Goal: Book appointment/travel/reservation

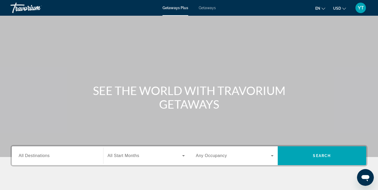
click at [40, 156] on span "All Destinations" at bounding box center [34, 156] width 31 height 4
click at [40, 156] on input "Destination All Destinations" at bounding box center [58, 156] width 78 height 6
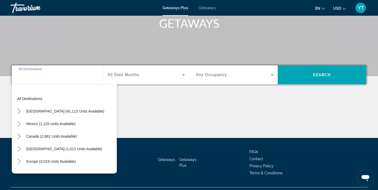
scroll to position [93, 0]
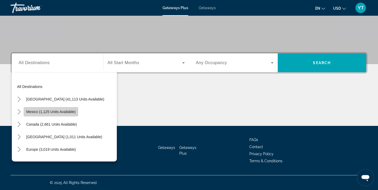
click at [49, 113] on span "Mexico (1,125 units available)" at bounding box center [50, 112] width 49 height 4
type input "**********"
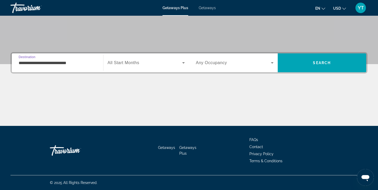
drag, startPoint x: 272, startPoint y: 64, endPoint x: 272, endPoint y: 60, distance: 4.5
click at [272, 60] on icon "Search widget" at bounding box center [272, 63] width 6 height 6
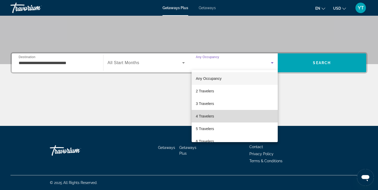
click at [201, 116] on span "4 Travelers" at bounding box center [205, 116] width 18 height 6
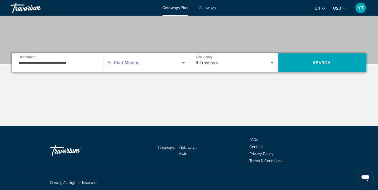
click at [182, 63] on icon "Search widget" at bounding box center [183, 63] width 6 height 6
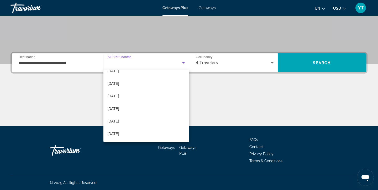
scroll to position [59, 0]
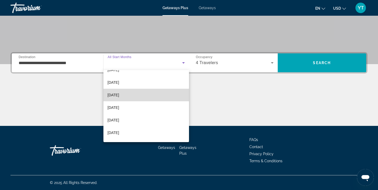
click at [117, 94] on span "[DATE]" at bounding box center [114, 95] width 12 height 6
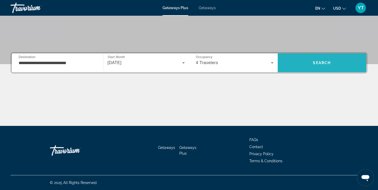
click at [326, 59] on span "Search" at bounding box center [321, 63] width 89 height 13
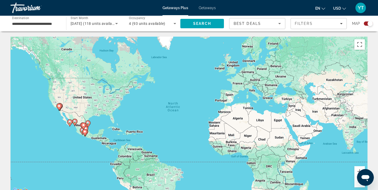
click at [74, 122] on image "Main content" at bounding box center [74, 121] width 3 height 3
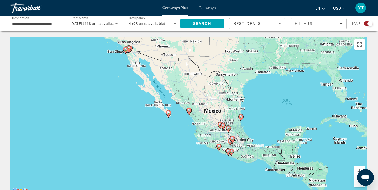
click at [188, 115] on gmp-advanced-marker "Main content" at bounding box center [188, 112] width 5 height 8
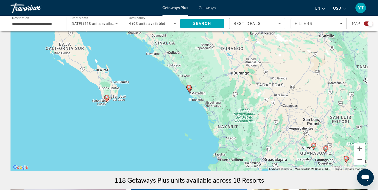
scroll to position [25, 0]
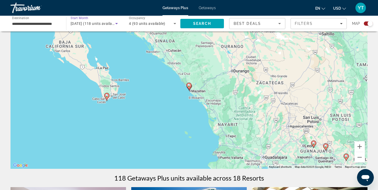
click at [117, 23] on icon "Search widget" at bounding box center [116, 23] width 3 height 1
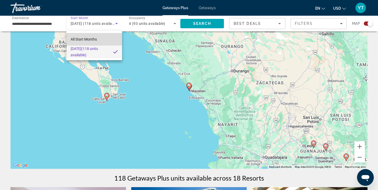
click at [91, 38] on span "All Start Months" at bounding box center [84, 39] width 26 height 4
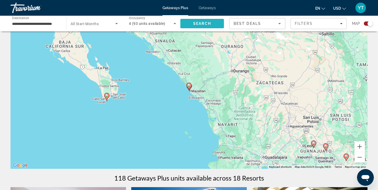
click at [215, 25] on span "Search" at bounding box center [202, 23] width 44 height 13
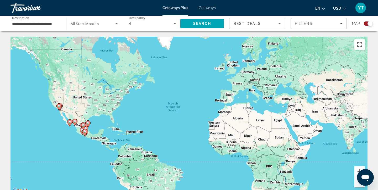
click at [86, 121] on icon "Main content" at bounding box center [87, 124] width 5 height 7
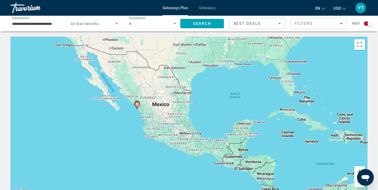
click at [137, 106] on icon "Main content" at bounding box center [137, 105] width 5 height 7
type input "**********"
